Goal: Information Seeking & Learning: Learn about a topic

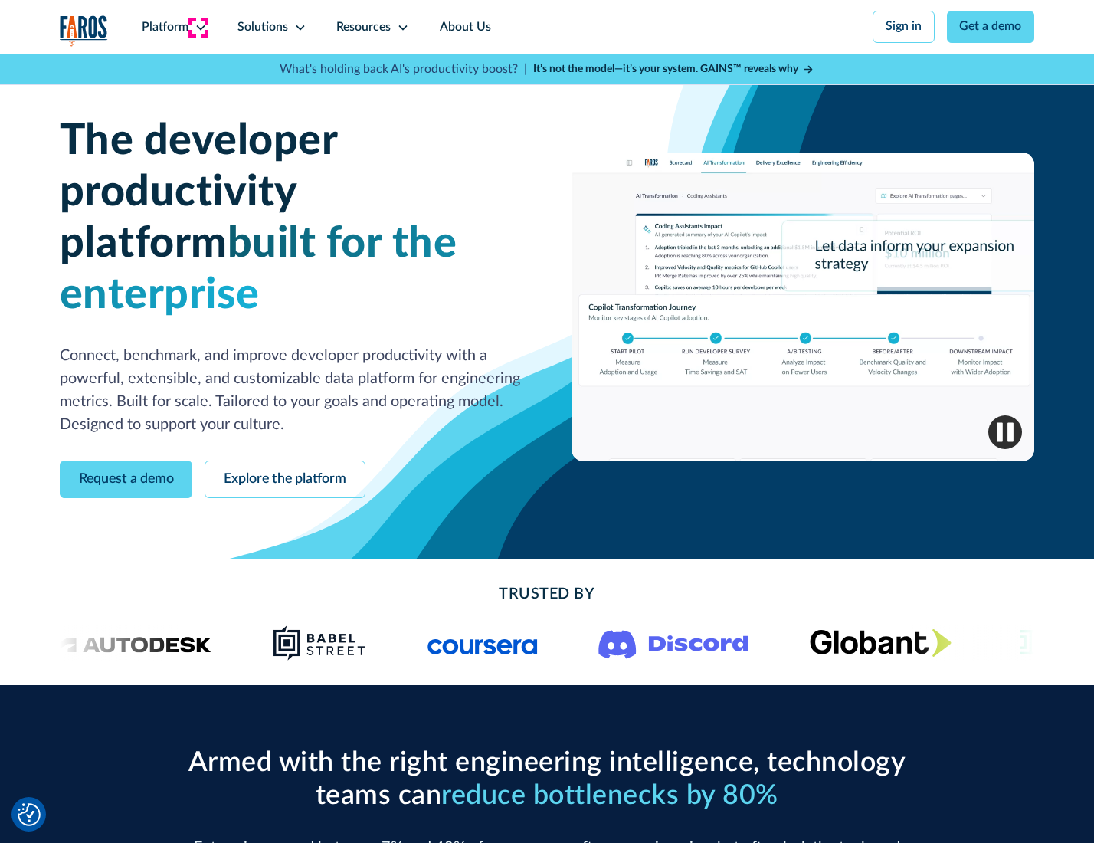
click at [199, 27] on icon at bounding box center [201, 27] width 12 height 12
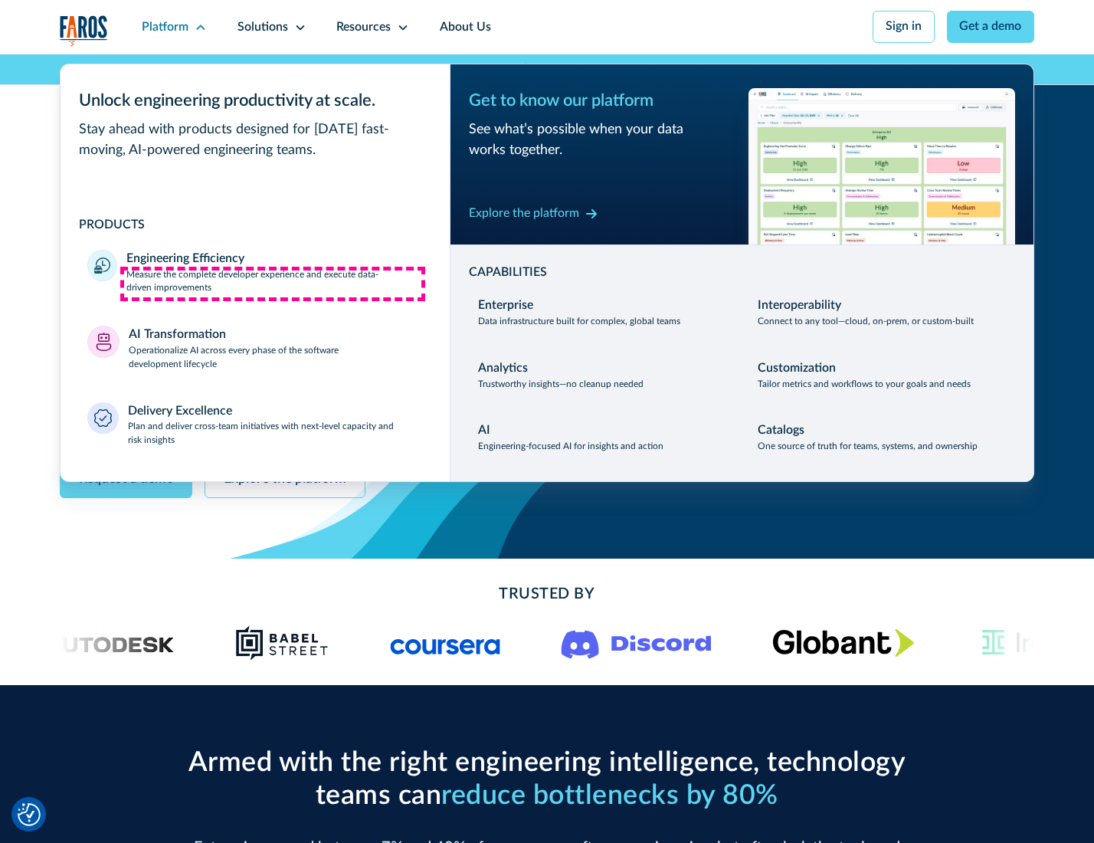
click at [273, 284] on p "Measure the complete developer experience and execute data-driven improvements" at bounding box center [274, 282] width 296 height 28
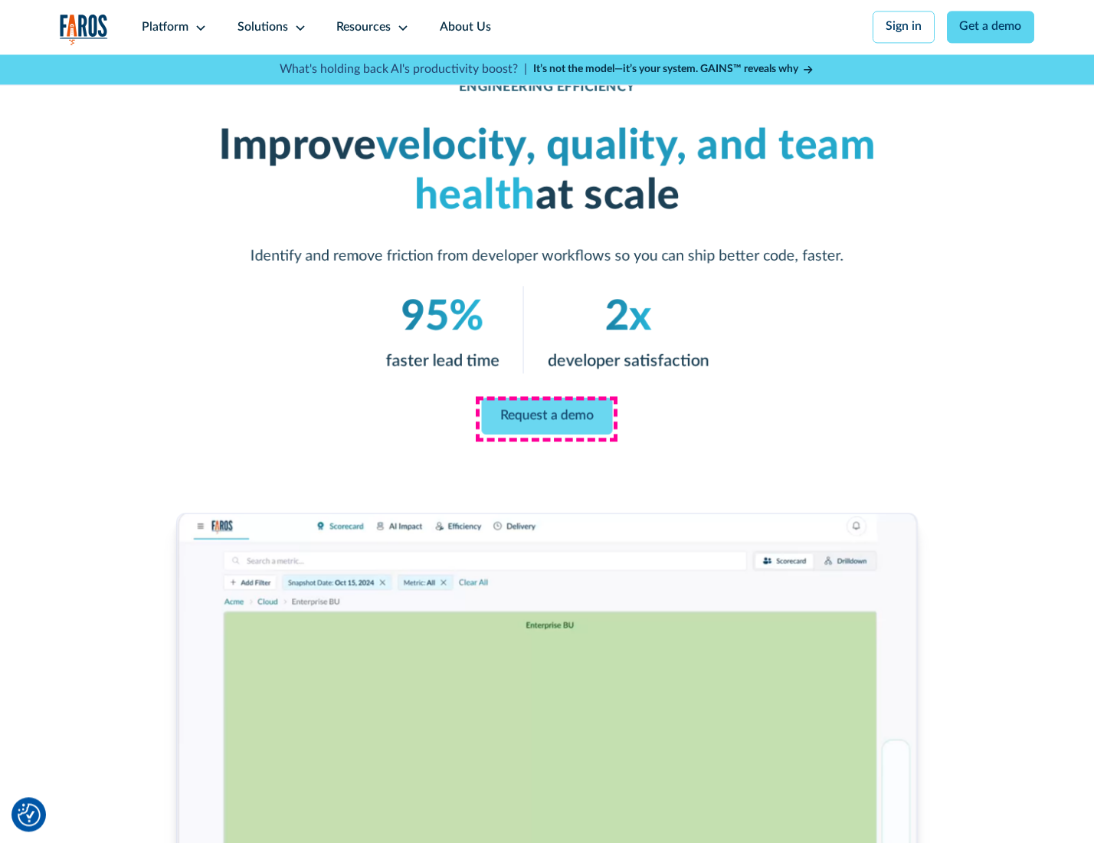
click at [546, 418] on link "Request a demo" at bounding box center [547, 416] width 131 height 37
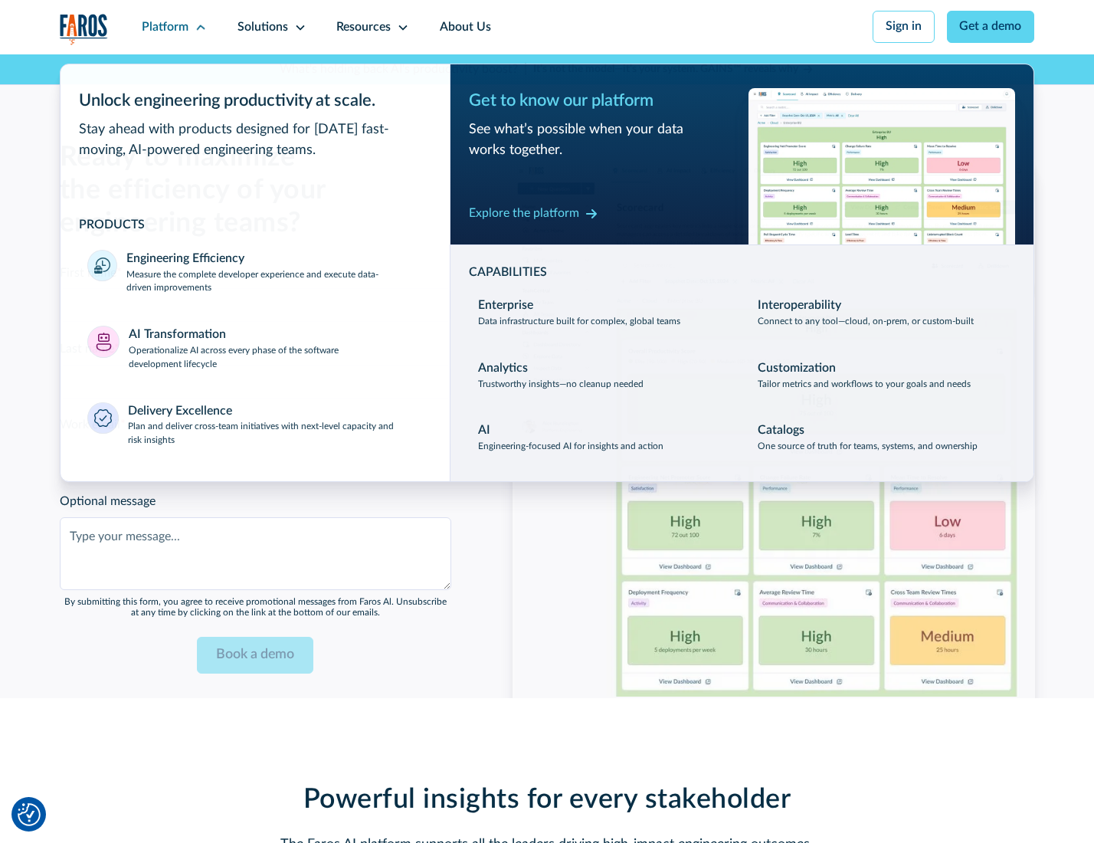
scroll to position [3336, 0]
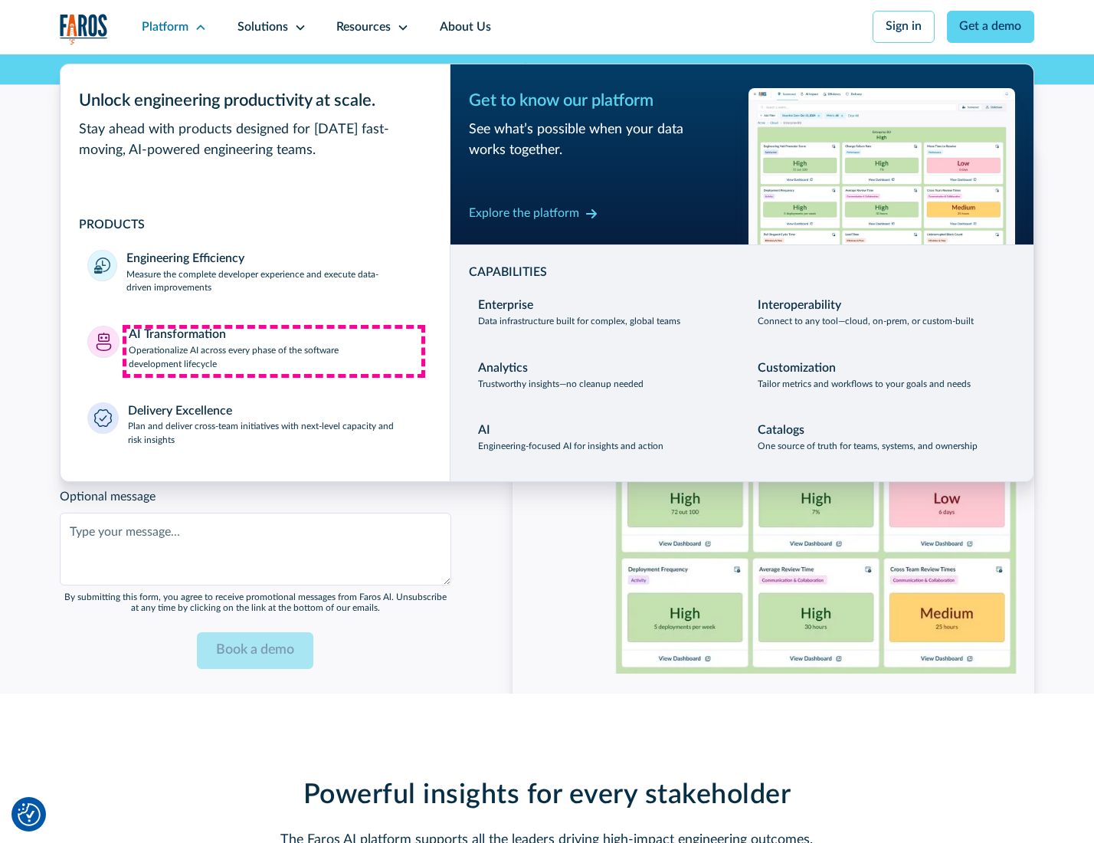
click at [274, 351] on p "Operationalize AI across every phase of the software development lifecycle" at bounding box center [276, 358] width 294 height 28
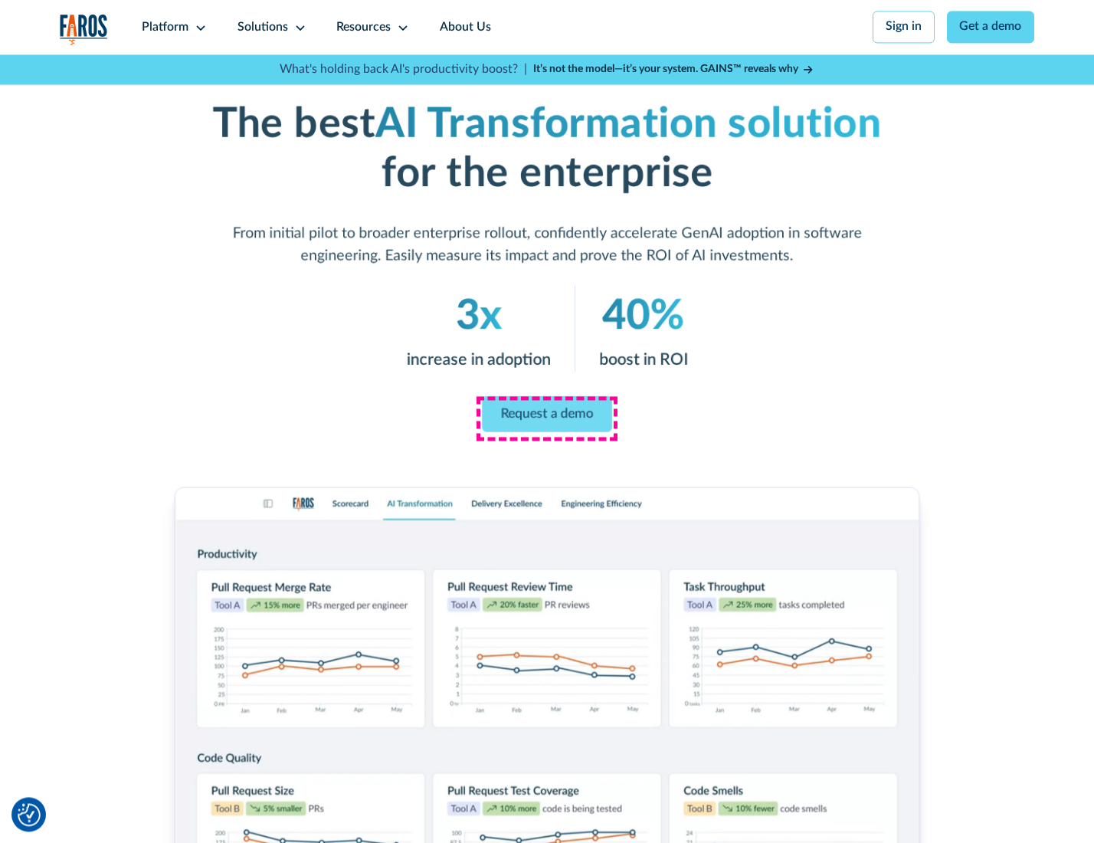
click at [546, 416] on link "Request a demo" at bounding box center [547, 413] width 130 height 36
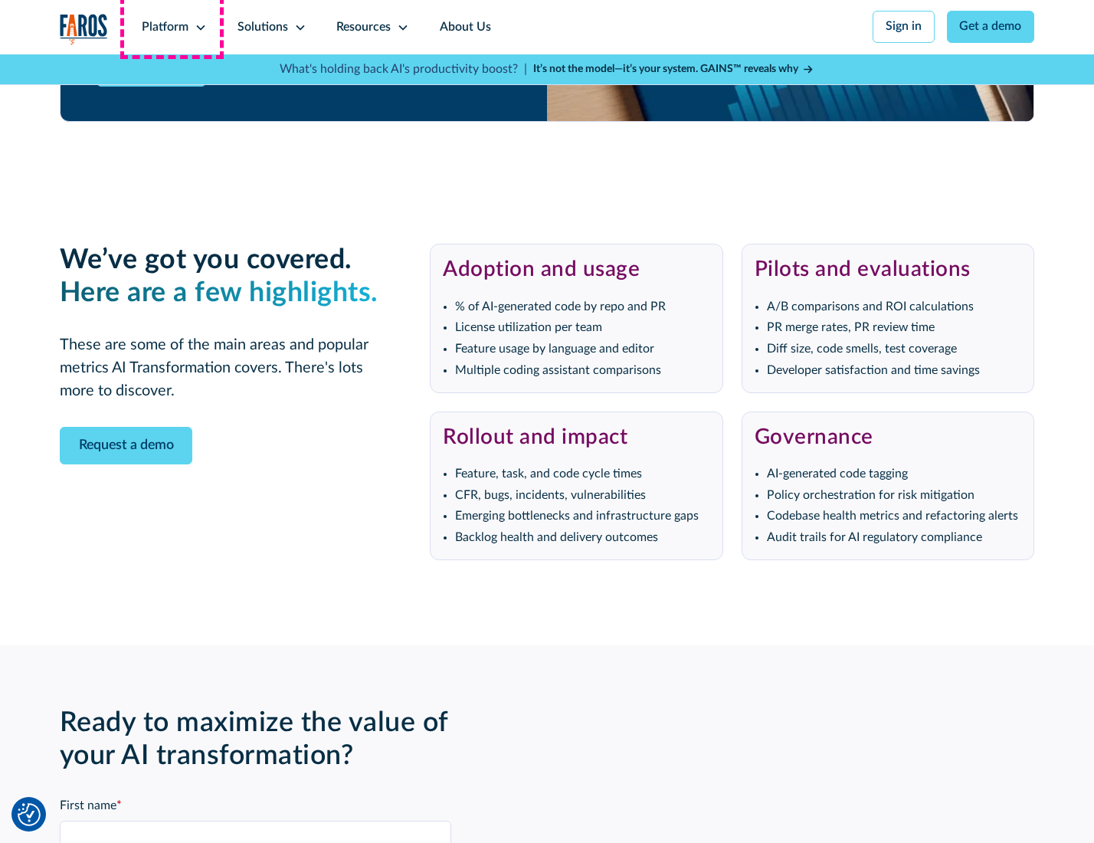
click at [172, 27] on div "Platform" at bounding box center [165, 27] width 47 height 18
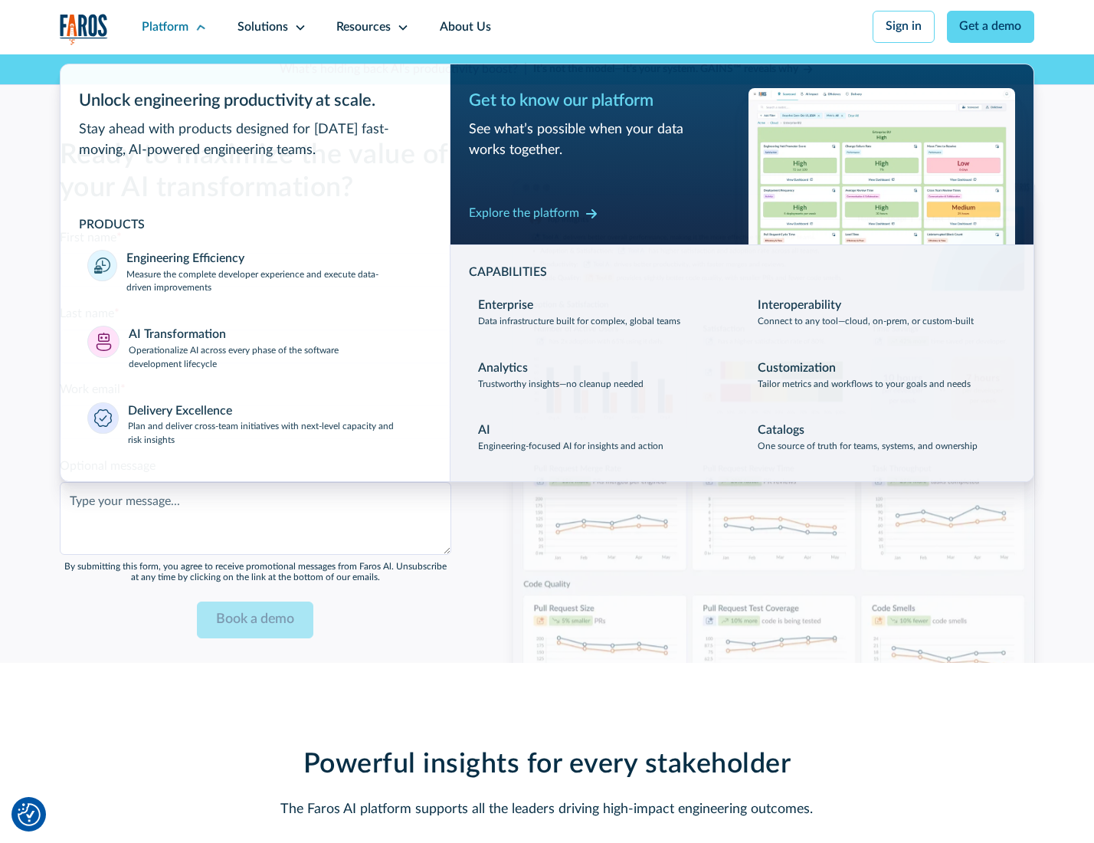
scroll to position [3706, 0]
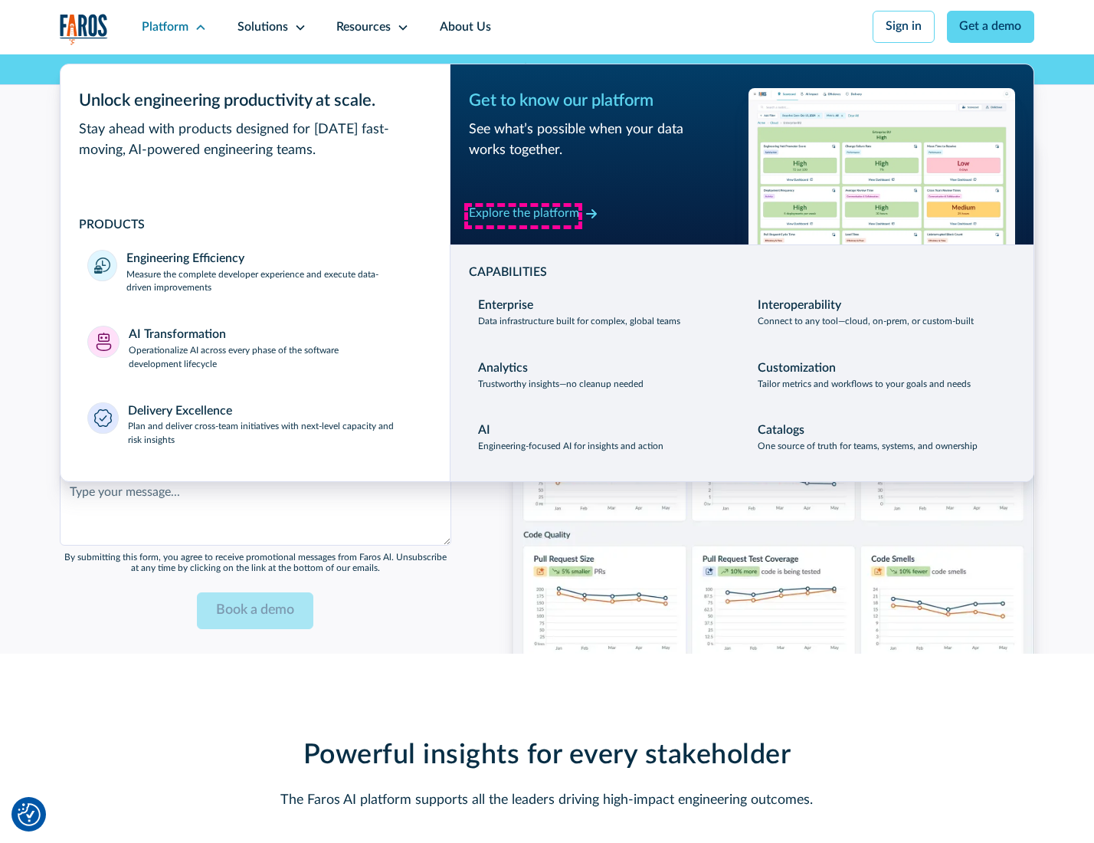
click at [523, 215] on div "Explore the platform" at bounding box center [524, 214] width 110 height 18
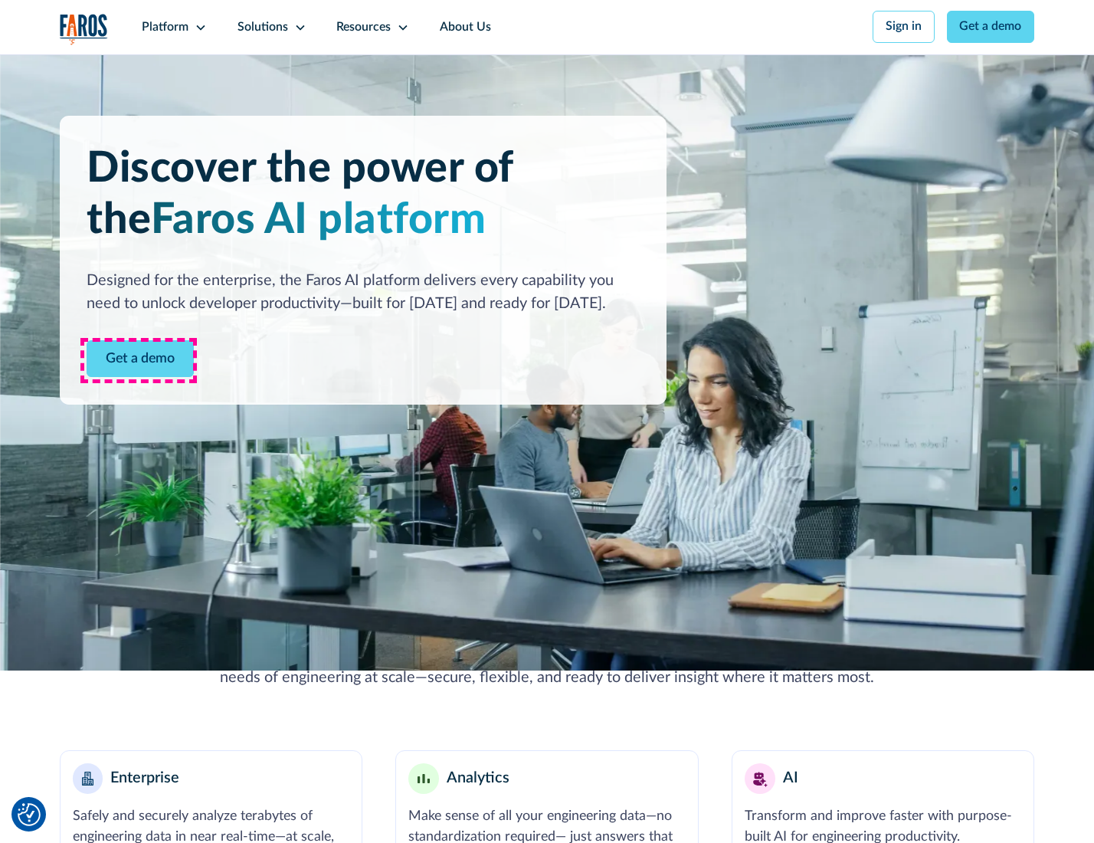
click at [139, 360] on link "Get a demo" at bounding box center [140, 359] width 107 height 38
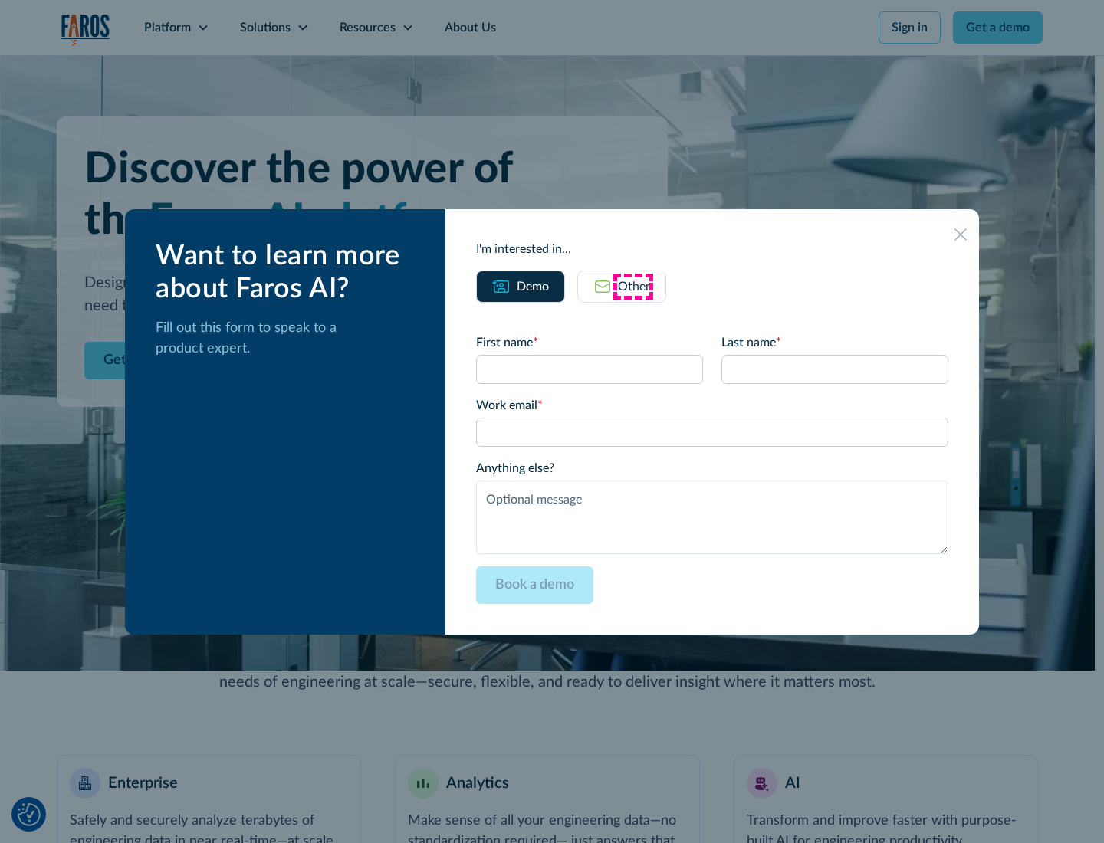
click at [633, 286] on div "Other" at bounding box center [634, 286] width 32 height 18
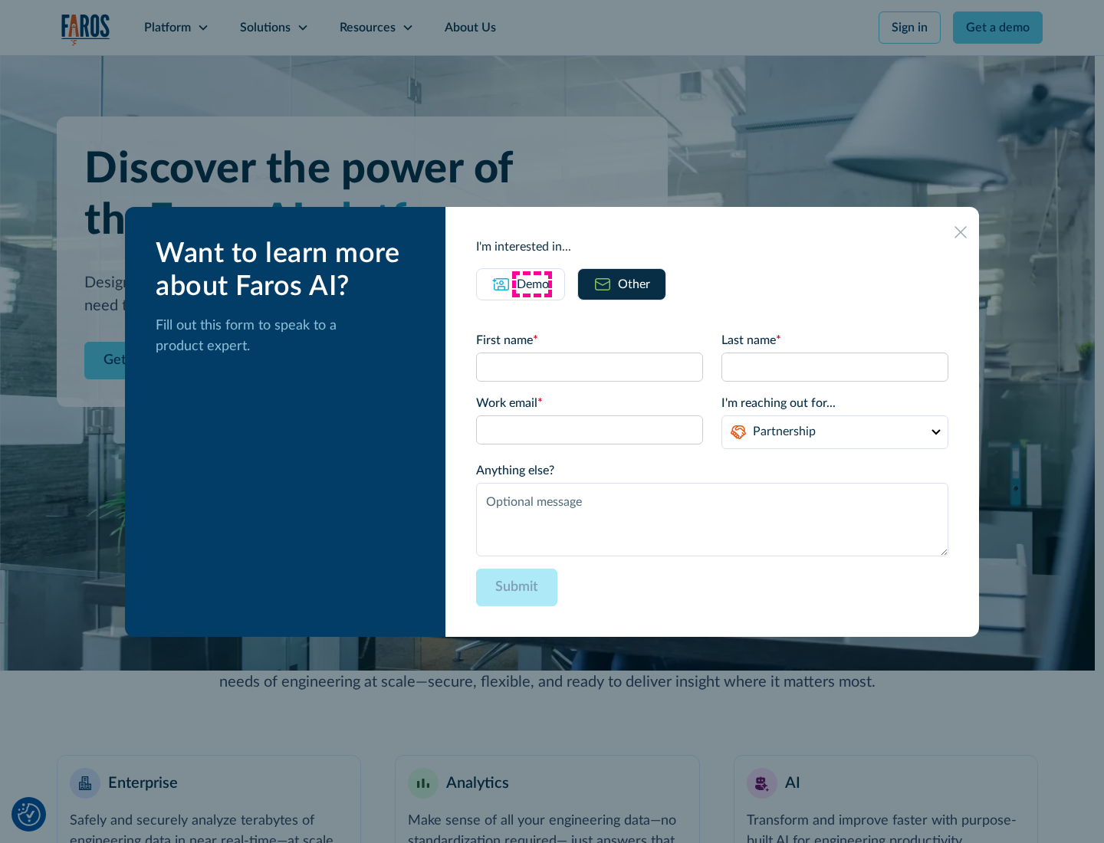
click at [531, 284] on div "Demo" at bounding box center [533, 284] width 32 height 18
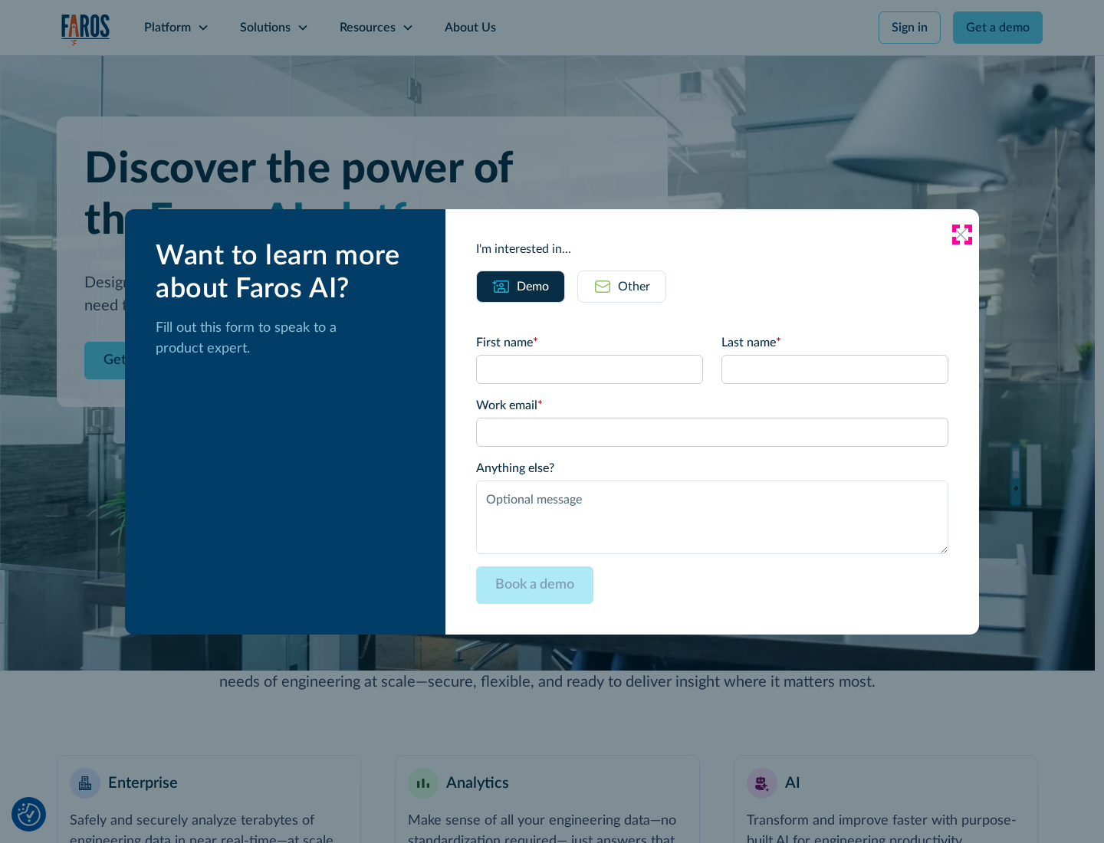
click at [961, 234] on icon at bounding box center [960, 234] width 12 height 12
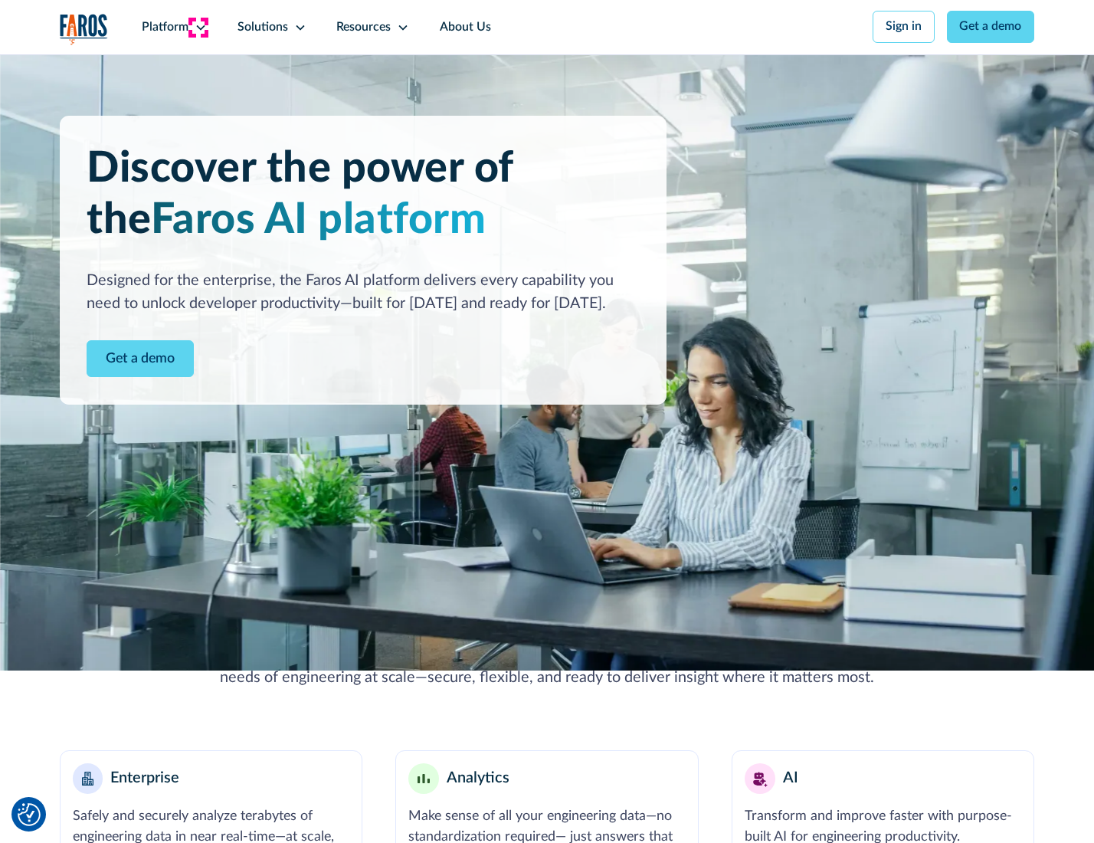
click at [199, 27] on icon at bounding box center [201, 27] width 12 height 12
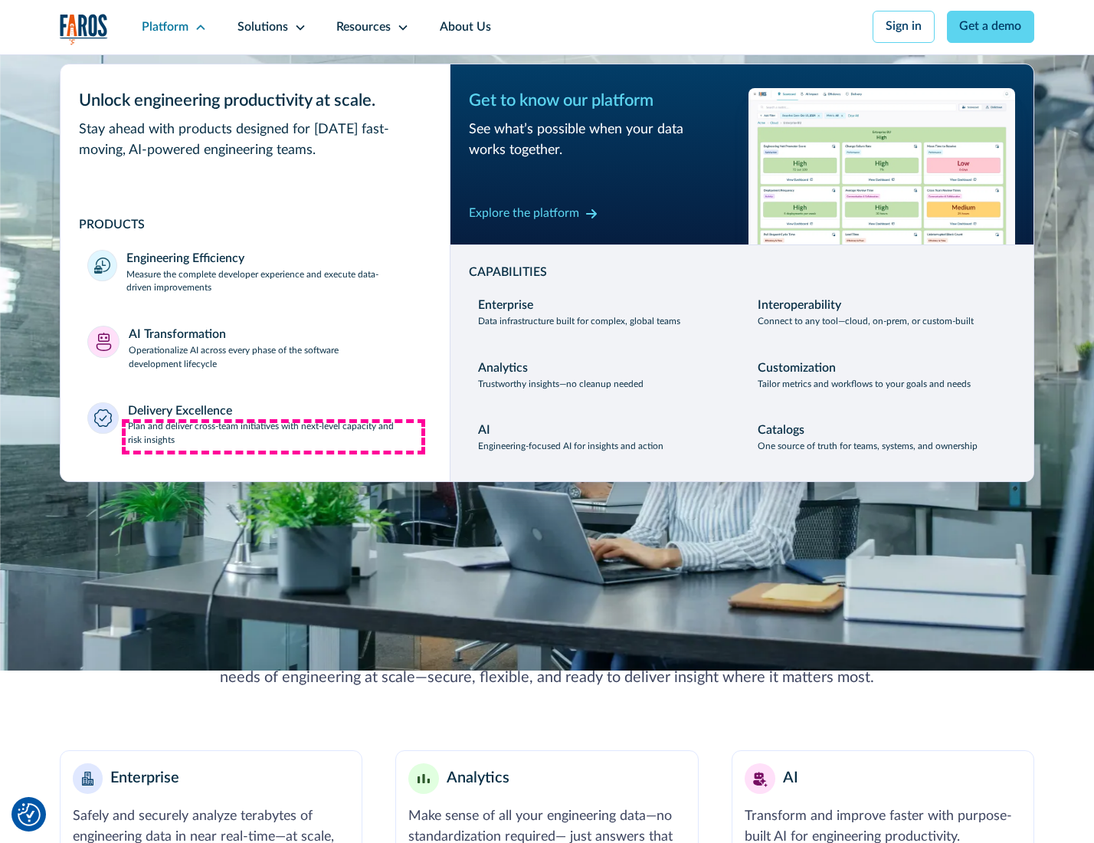
click at [274, 437] on p "Plan and deliver cross-team initiatives with next-level capacity and risk insig…" at bounding box center [275, 434] width 295 height 28
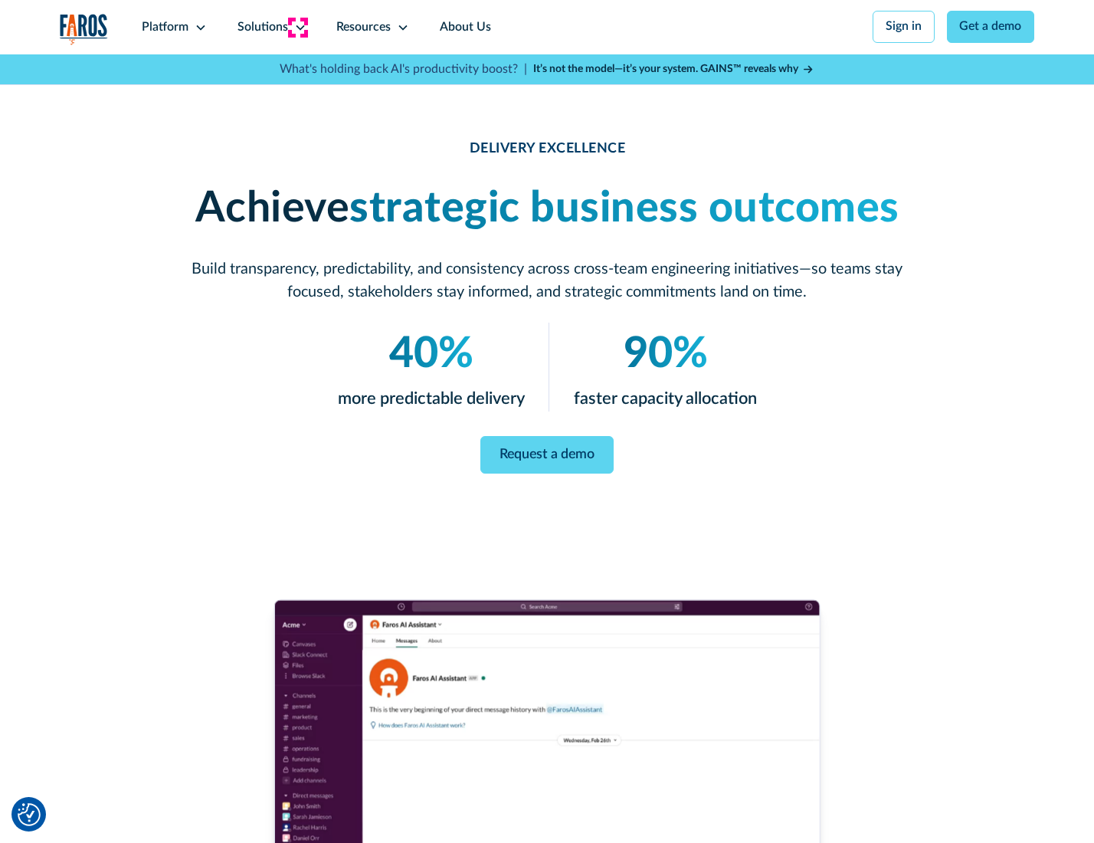
click at [297, 27] on icon at bounding box center [300, 27] width 12 height 12
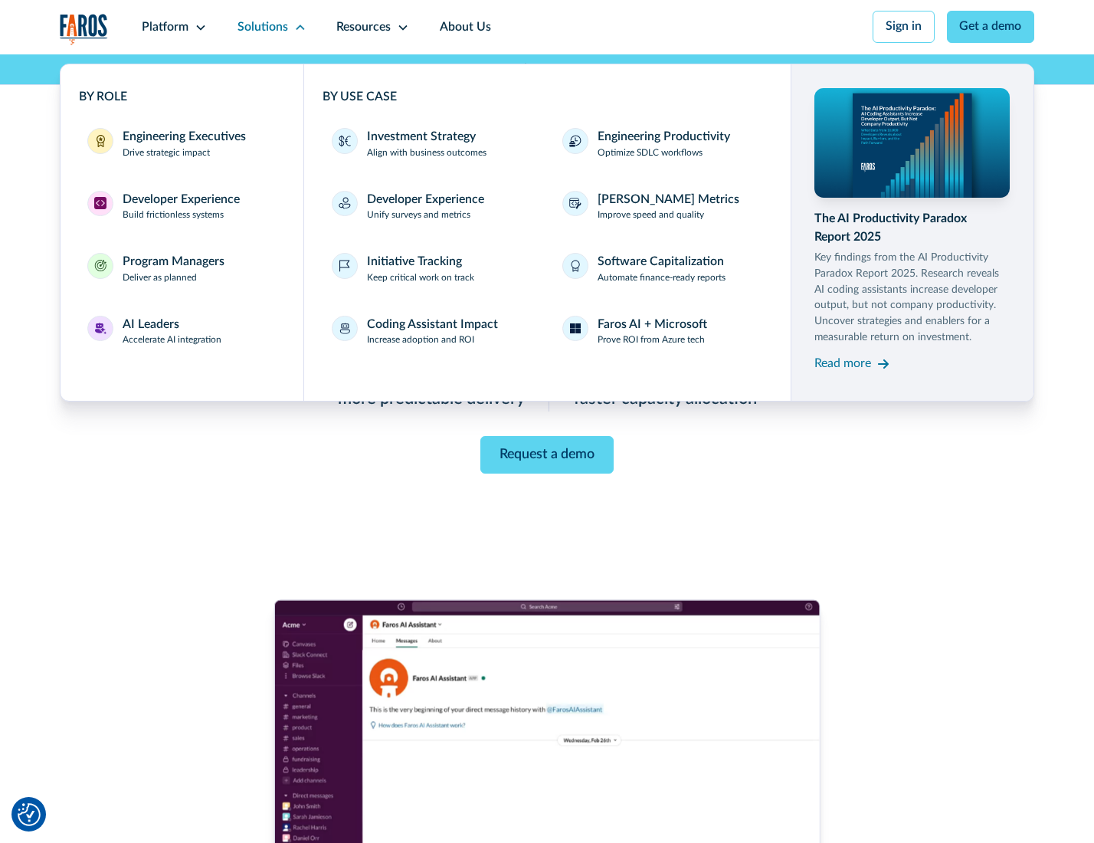
click at [179, 145] on div "Engineering Executives" at bounding box center [184, 137] width 123 height 18
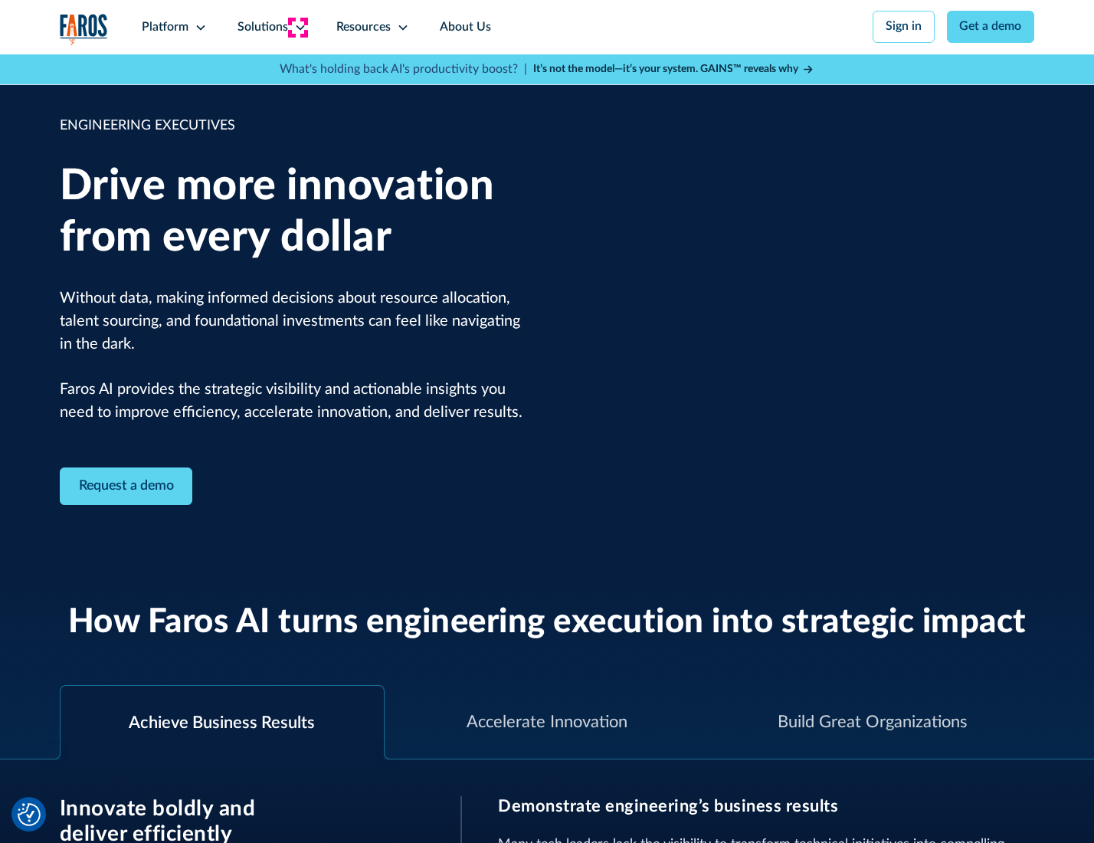
click at [297, 27] on icon at bounding box center [300, 27] width 12 height 12
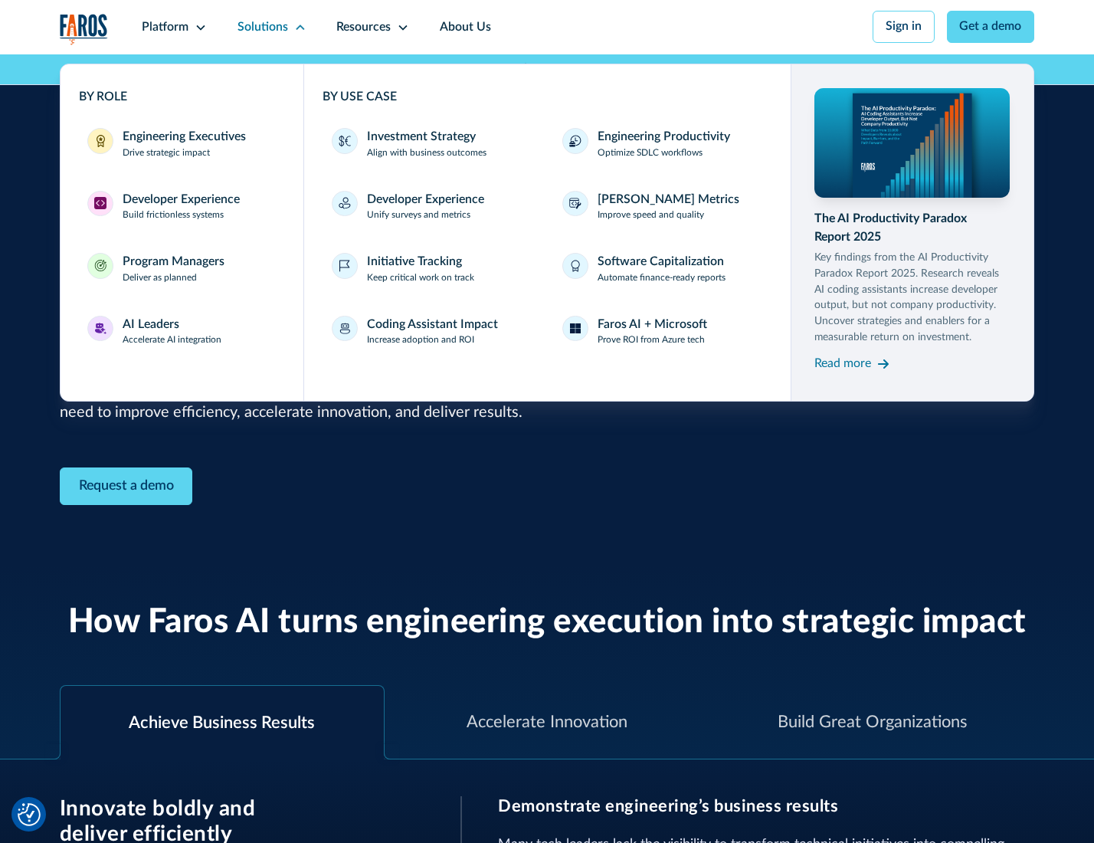
click at [179, 201] on div "Developer Experience" at bounding box center [181, 200] width 117 height 18
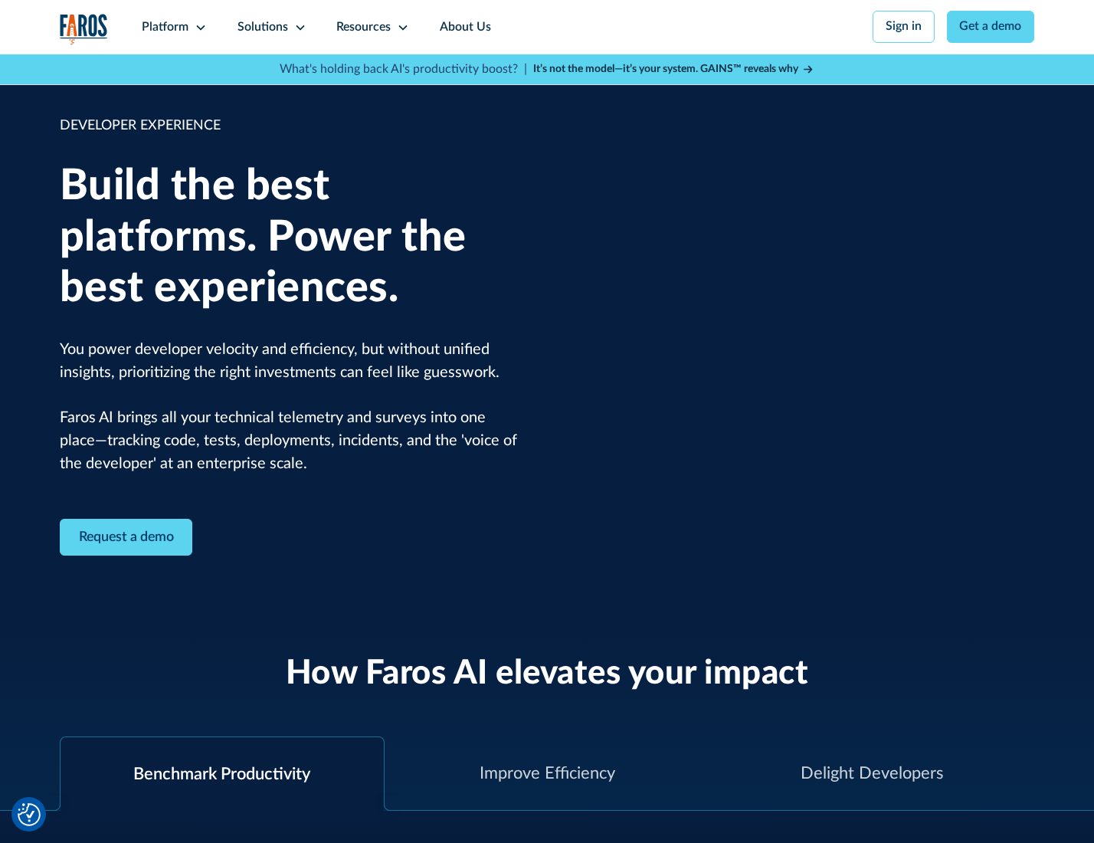
click at [270, 27] on div "Solutions" at bounding box center [263, 27] width 51 height 18
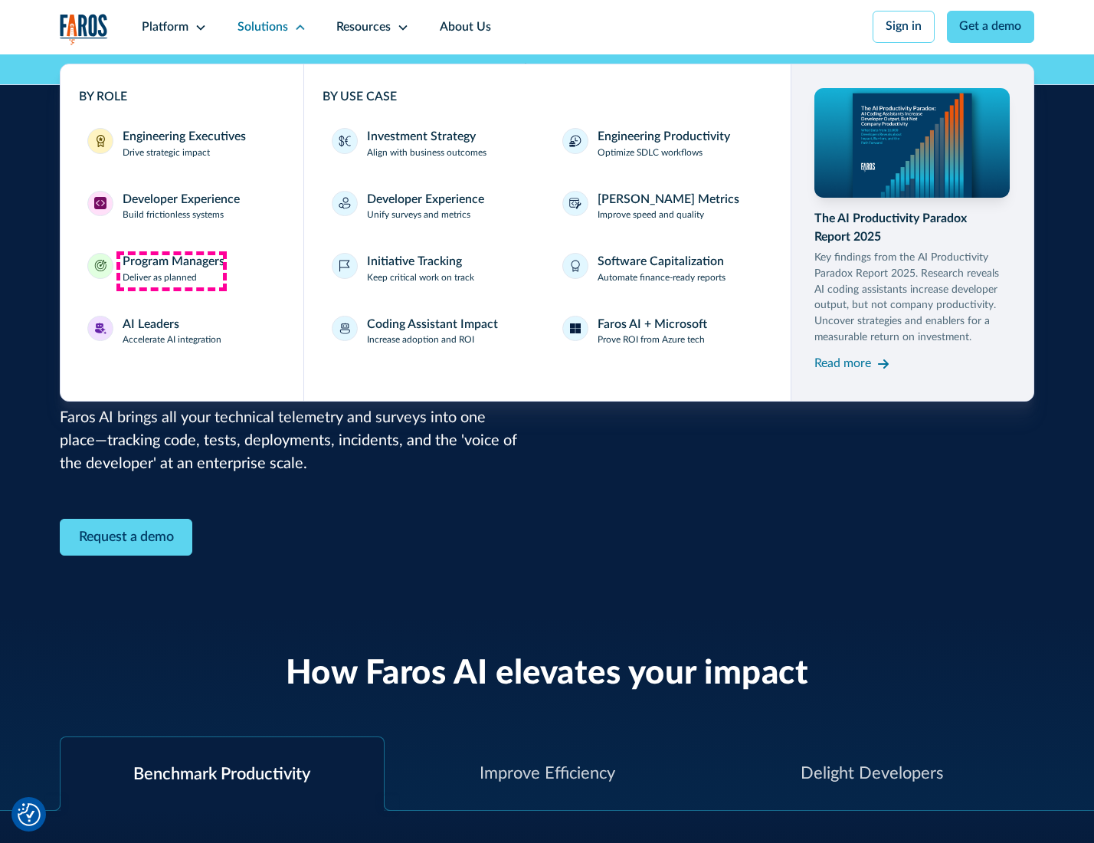
click at [171, 271] on div "Program Managers" at bounding box center [174, 262] width 102 height 18
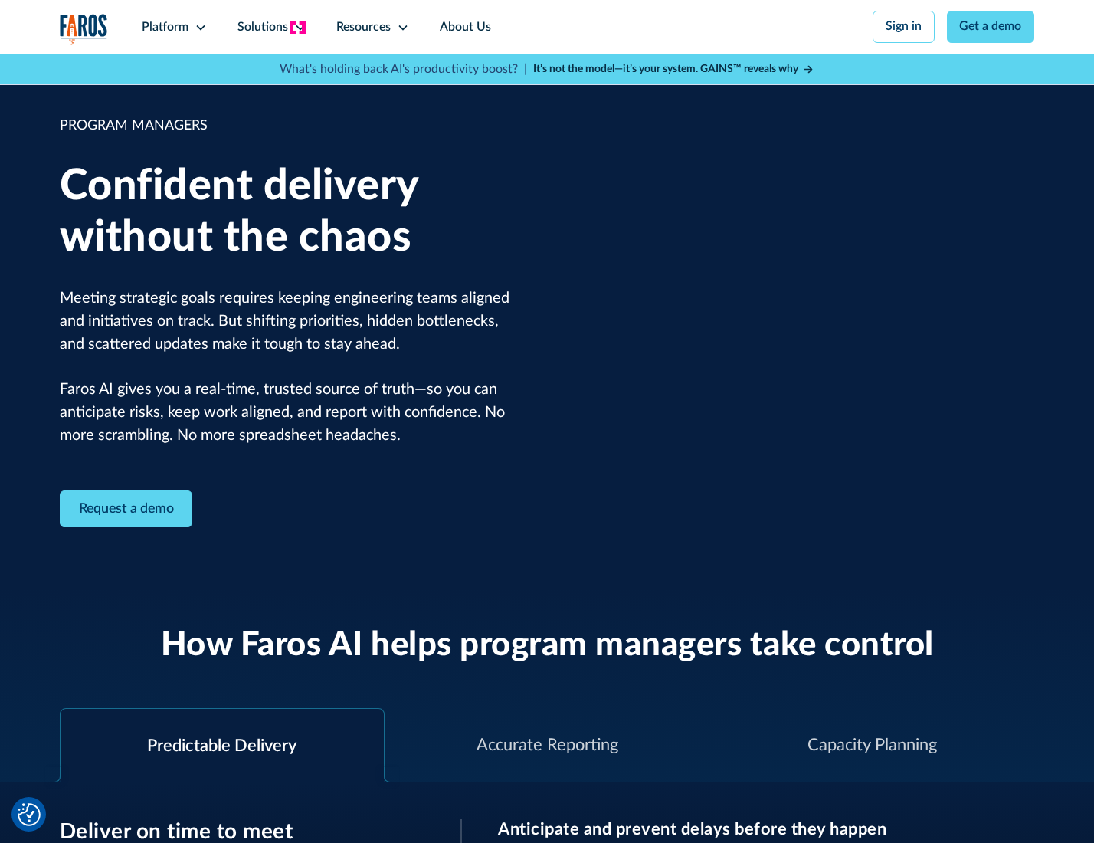
click at [297, 28] on icon at bounding box center [300, 27] width 12 height 12
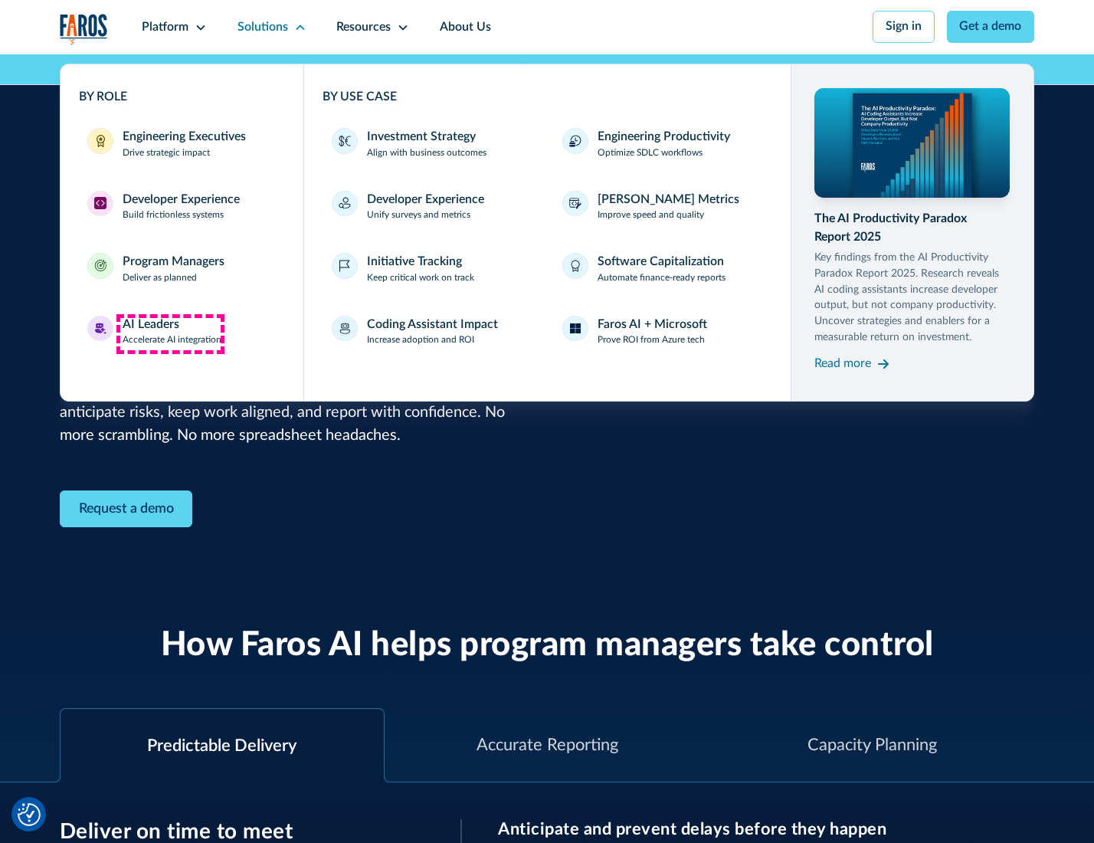
click at [170, 333] on div "AI Leaders" at bounding box center [151, 325] width 57 height 18
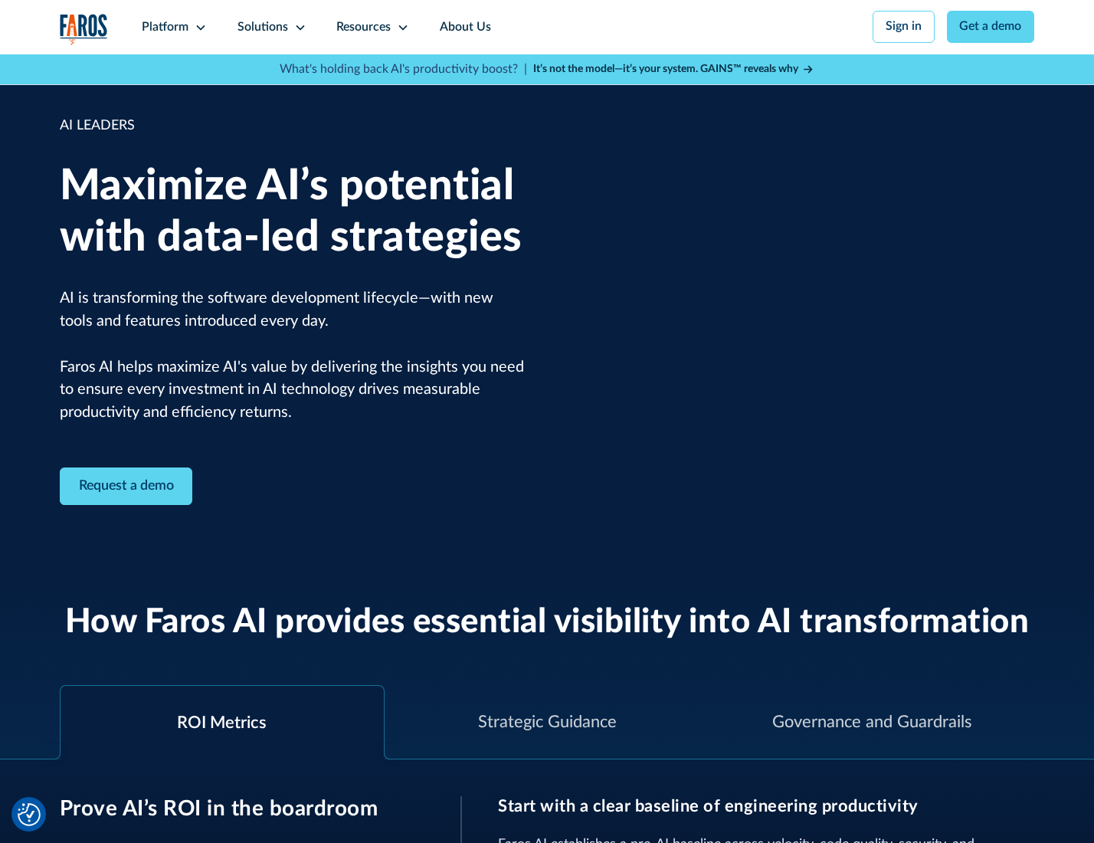
click at [297, 27] on icon at bounding box center [300, 27] width 12 height 12
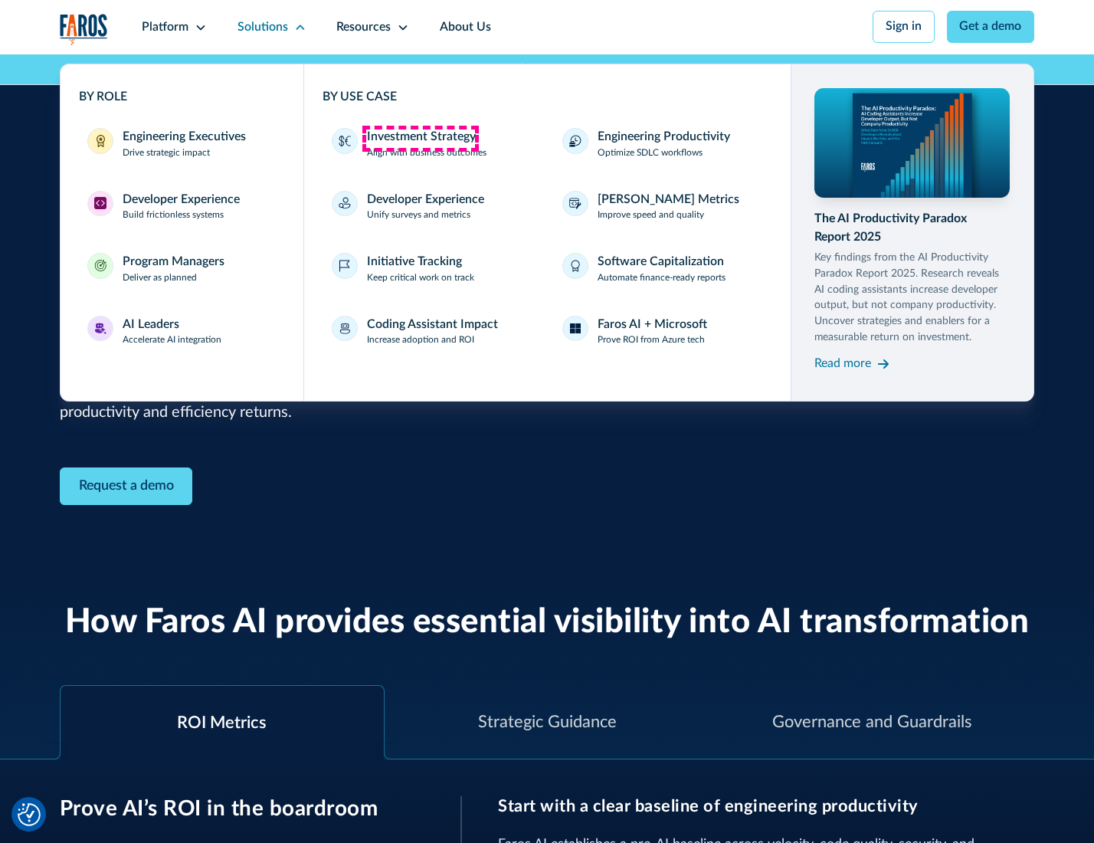
click at [420, 138] on div "Investment Strategy" at bounding box center [421, 137] width 109 height 18
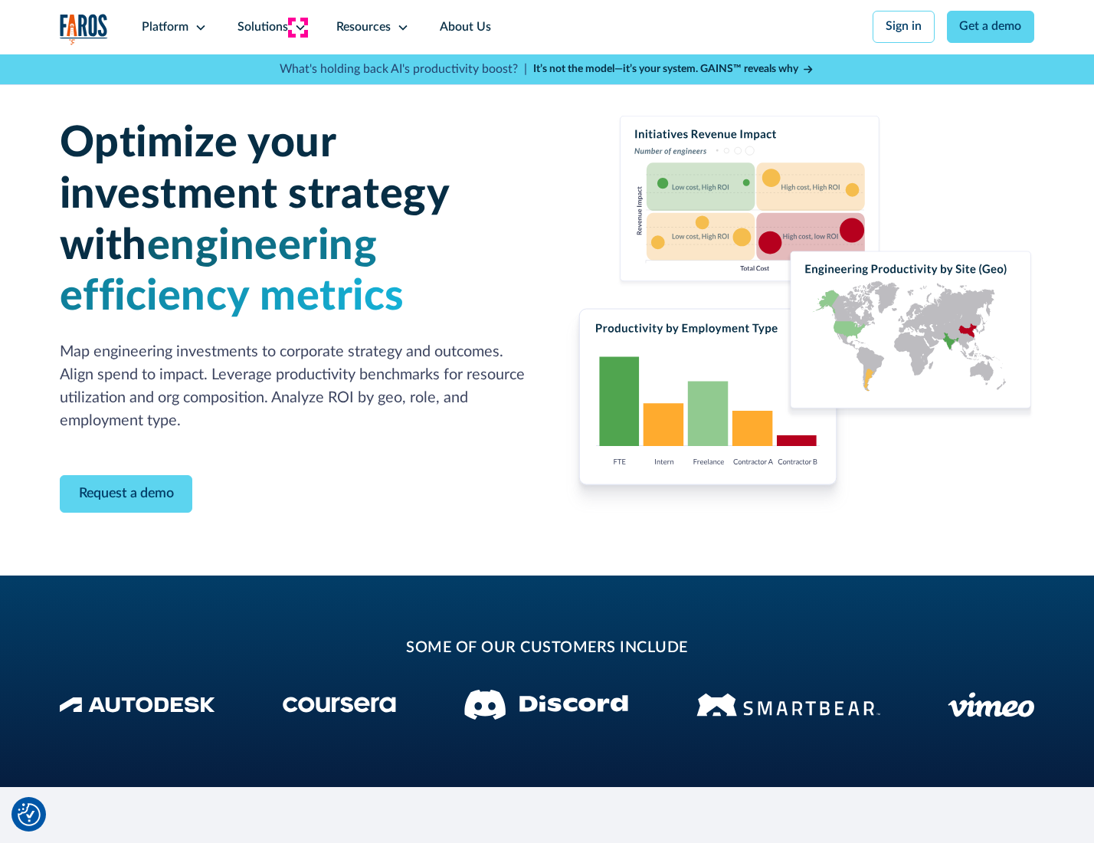
click at [297, 27] on icon at bounding box center [300, 27] width 12 height 12
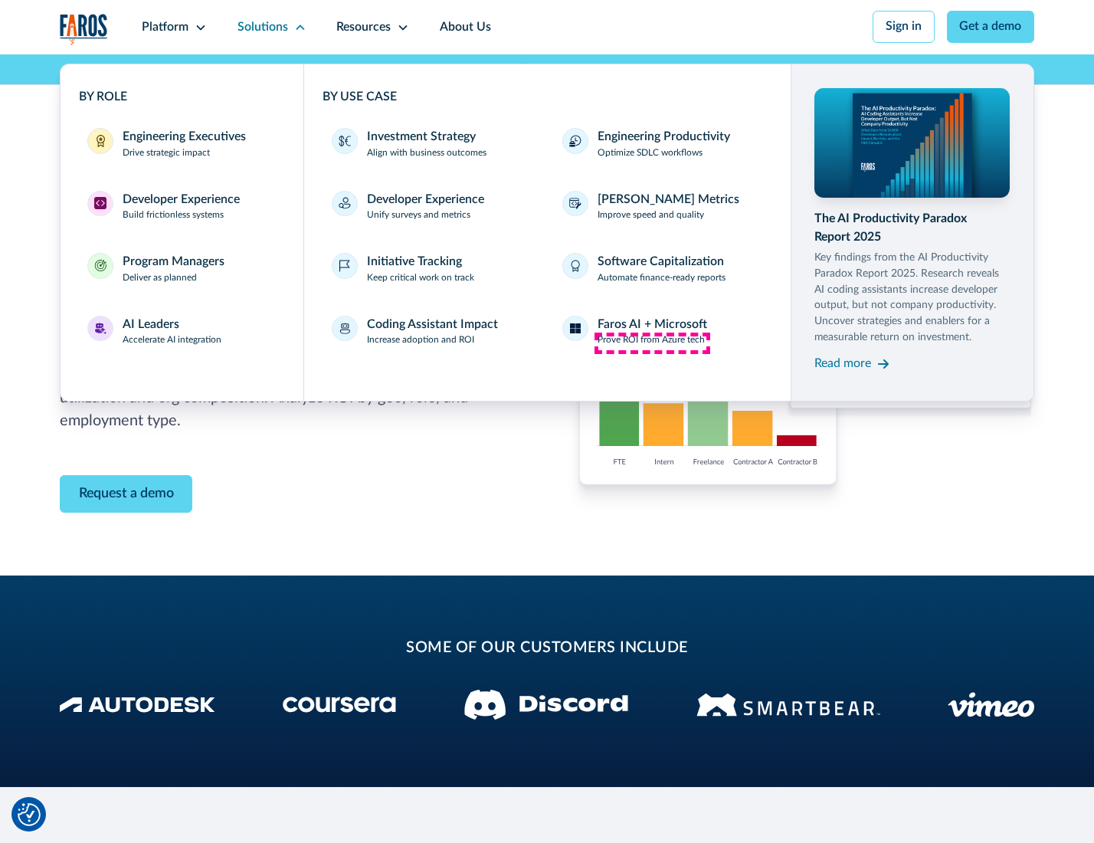
click at [652, 343] on p "Prove ROI from Azure tech" at bounding box center [651, 340] width 107 height 14
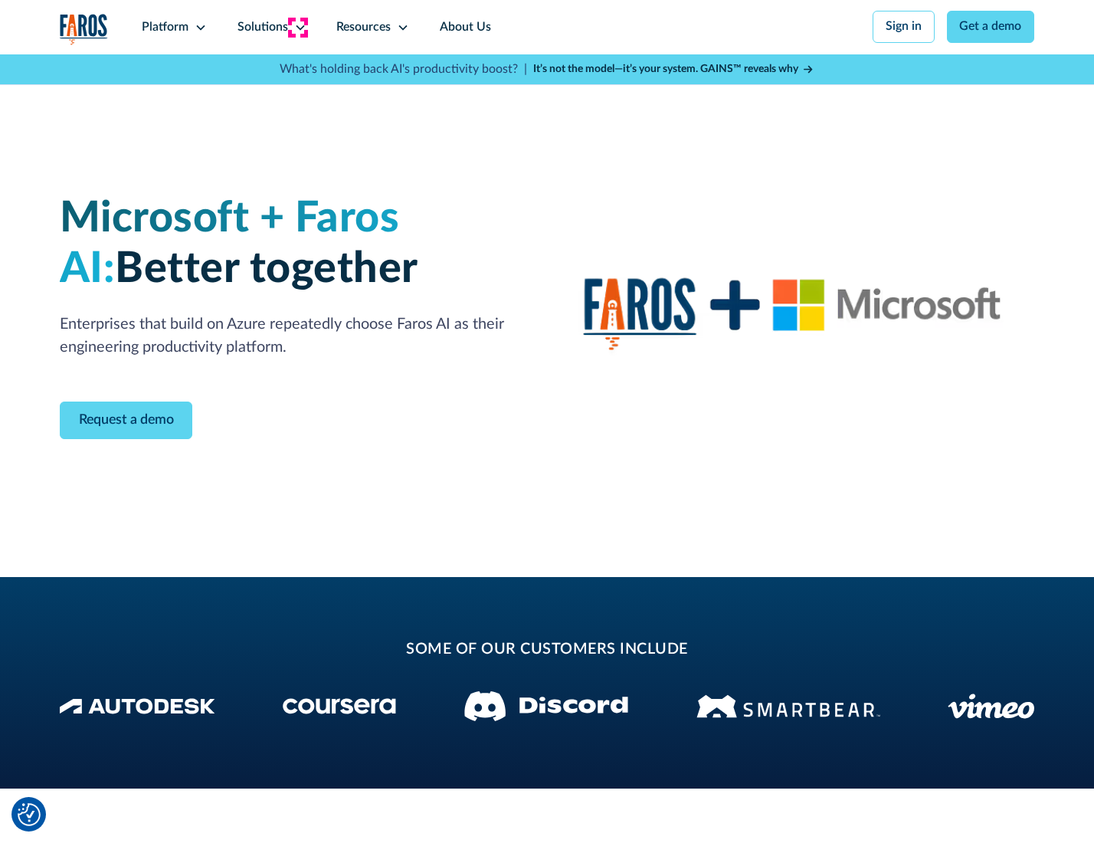
click at [297, 27] on icon at bounding box center [300, 27] width 12 height 12
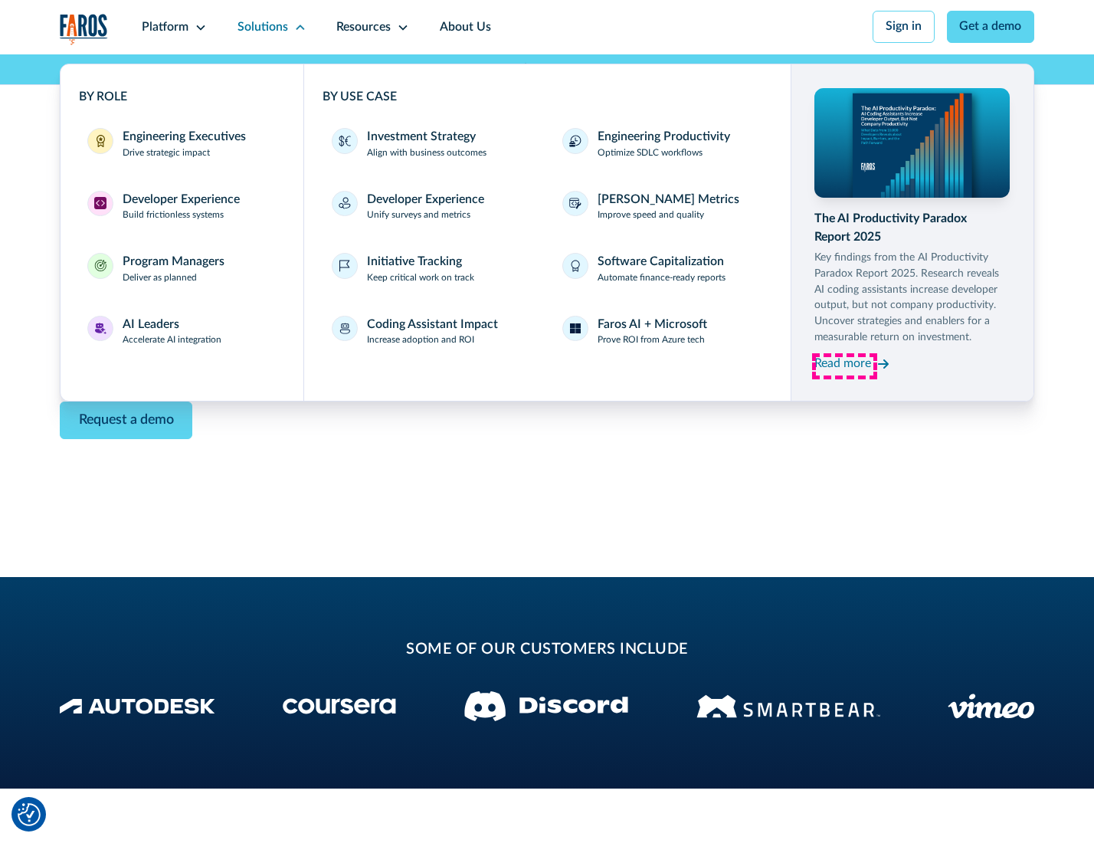
click at [845, 366] on div "Read more" at bounding box center [843, 364] width 57 height 18
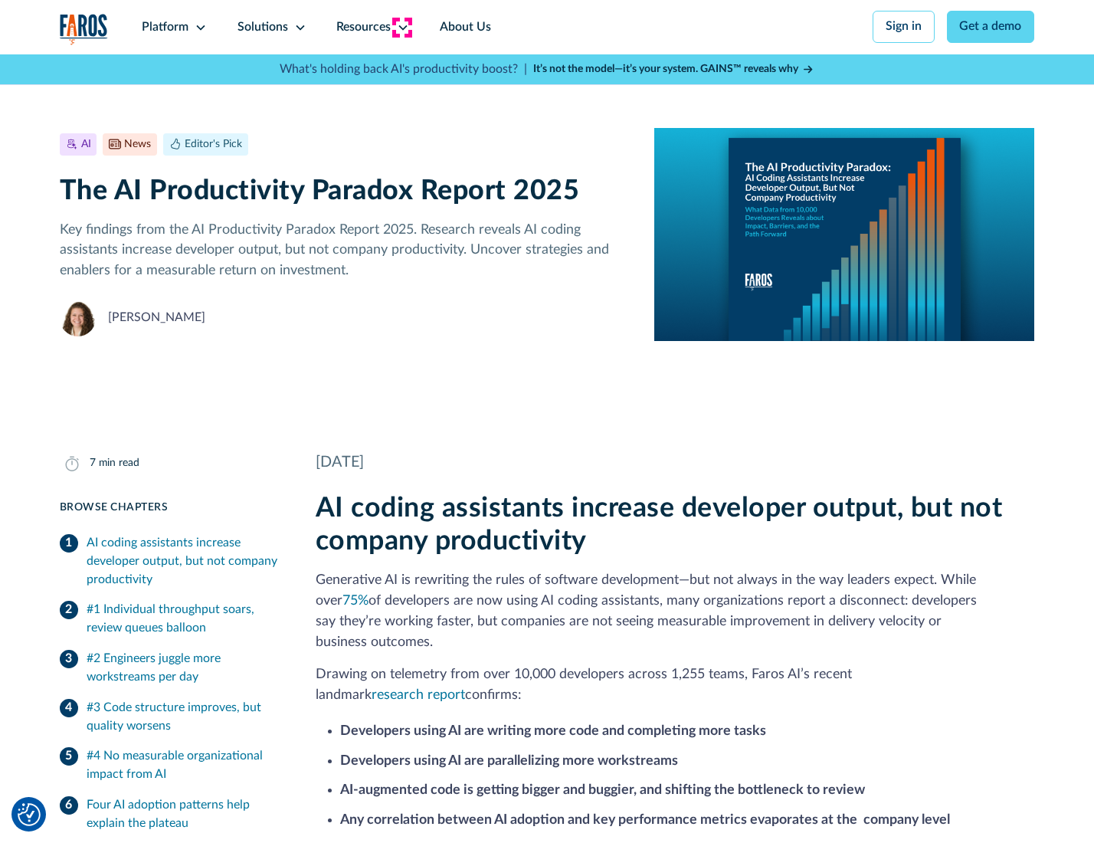
click at [402, 27] on icon at bounding box center [403, 27] width 12 height 12
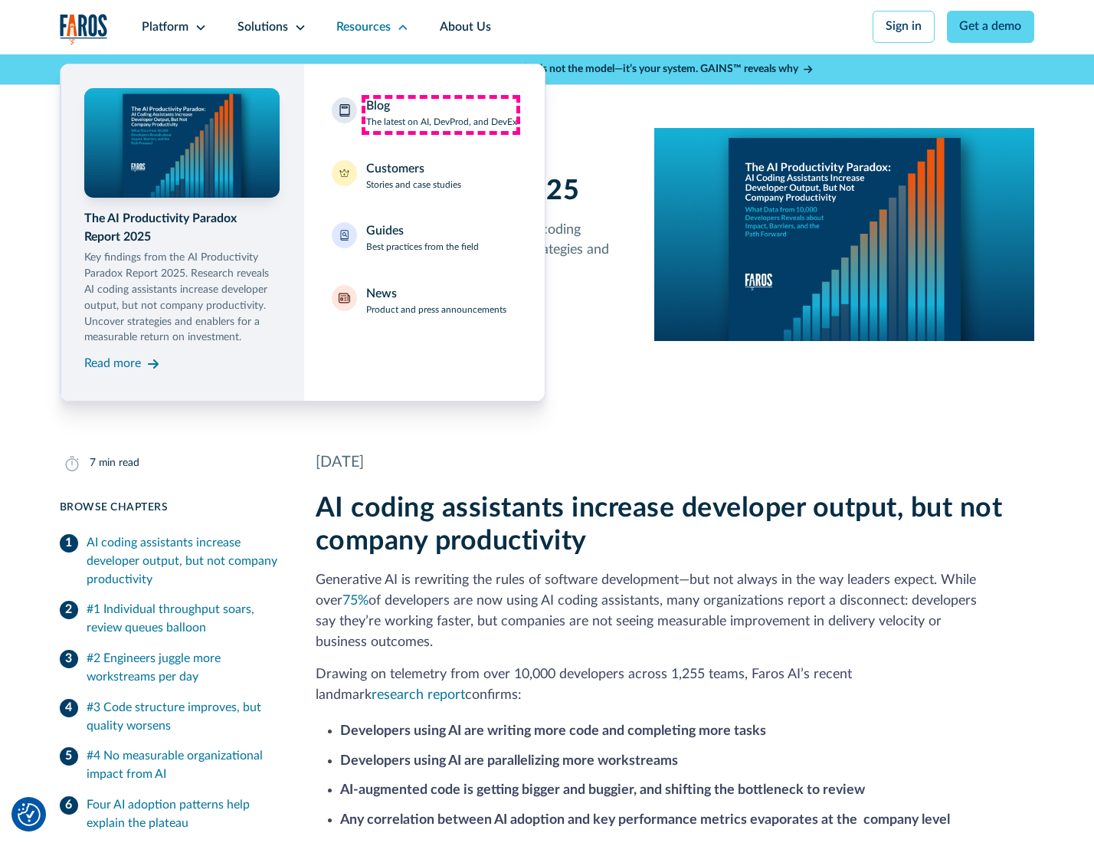
click at [441, 114] on div "Blog The latest on AI, DevProd, and DevEx" at bounding box center [441, 113] width 151 height 32
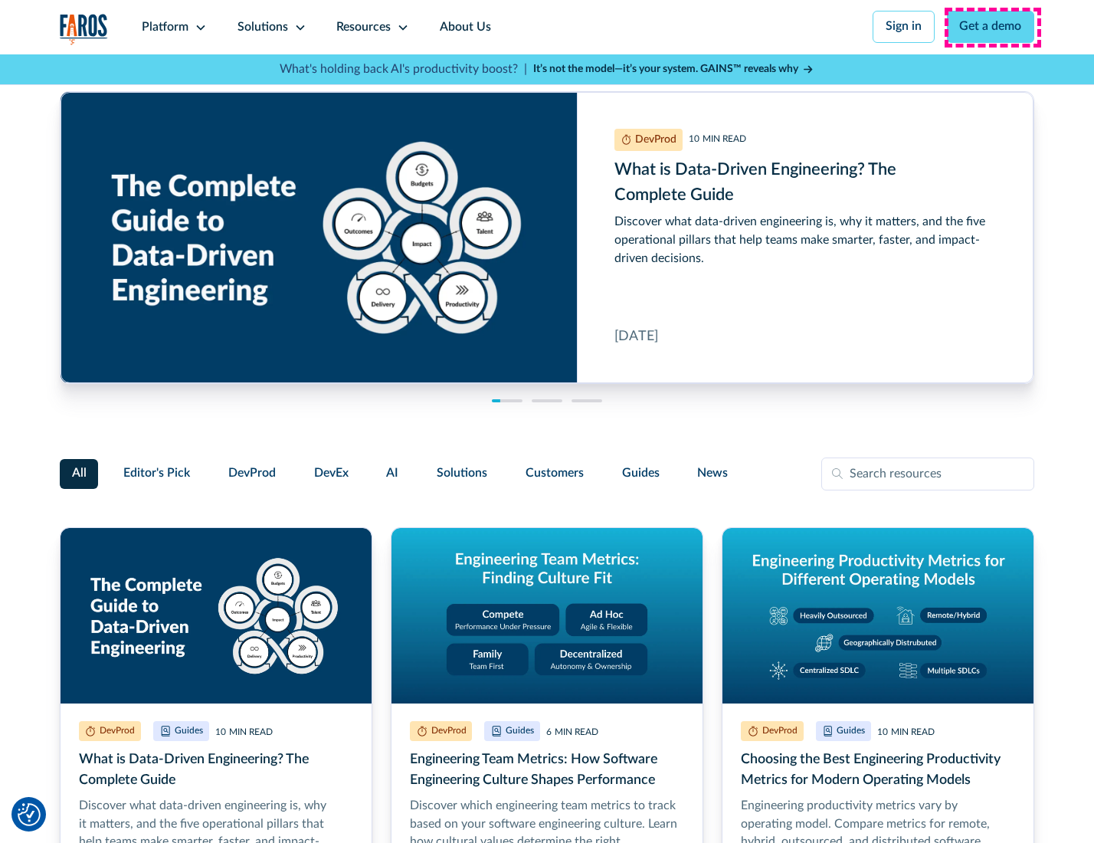
click at [993, 27] on link "Get a demo" at bounding box center [991, 27] width 88 height 32
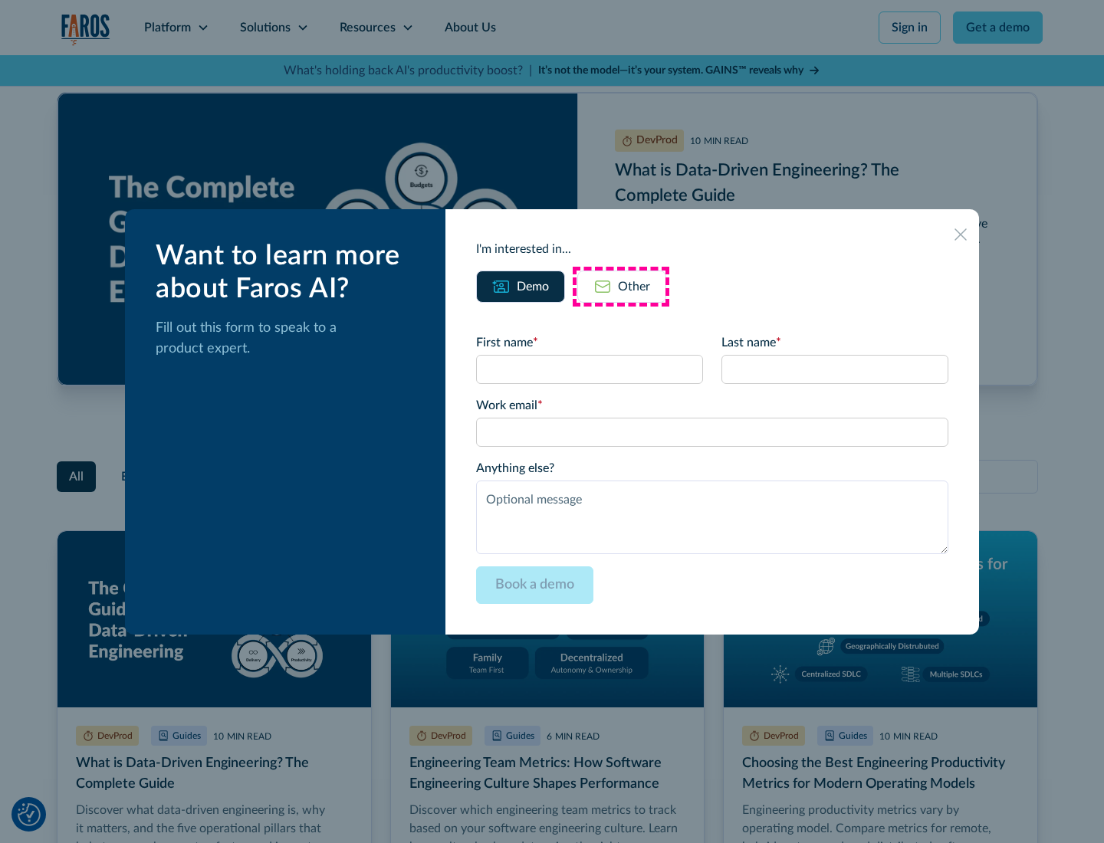
click at [621, 286] on div "Other" at bounding box center [634, 286] width 32 height 18
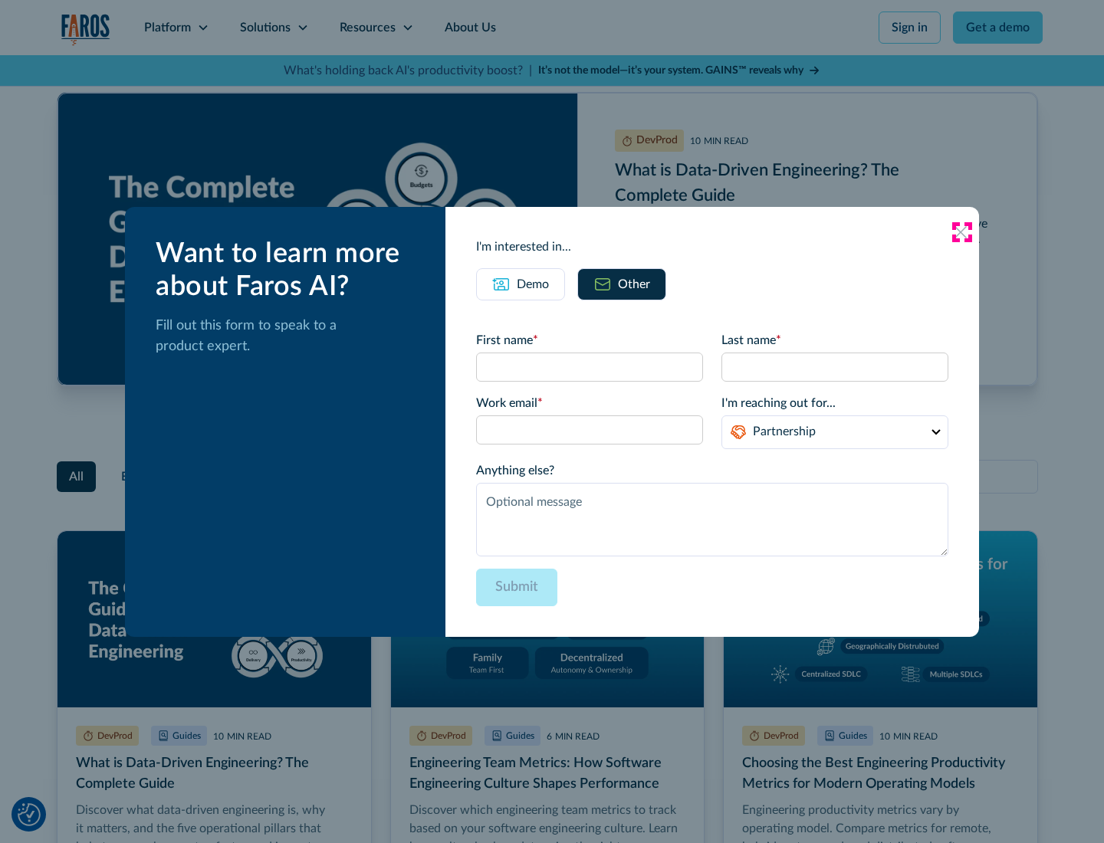
click at [961, 231] on icon at bounding box center [960, 232] width 12 height 12
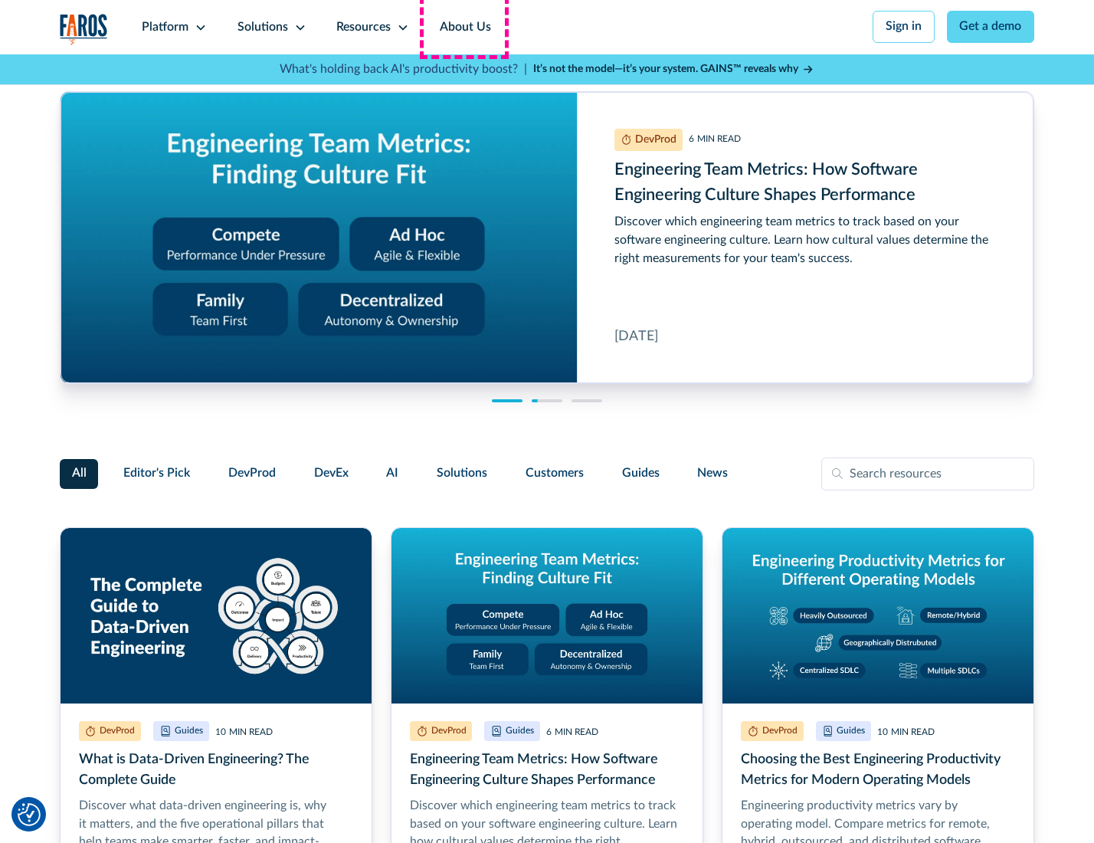
click at [464, 27] on link "About Us" at bounding box center [466, 27] width 82 height 54
